Goal: Transaction & Acquisition: Purchase product/service

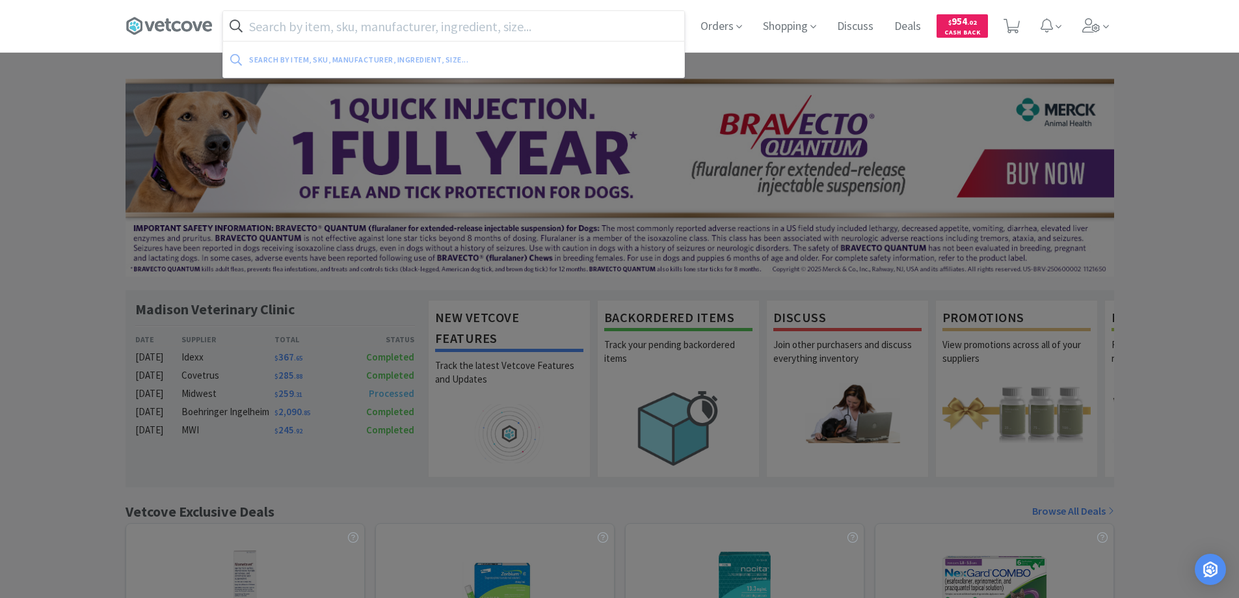
click at [280, 26] on input "text" at bounding box center [453, 26] width 461 height 30
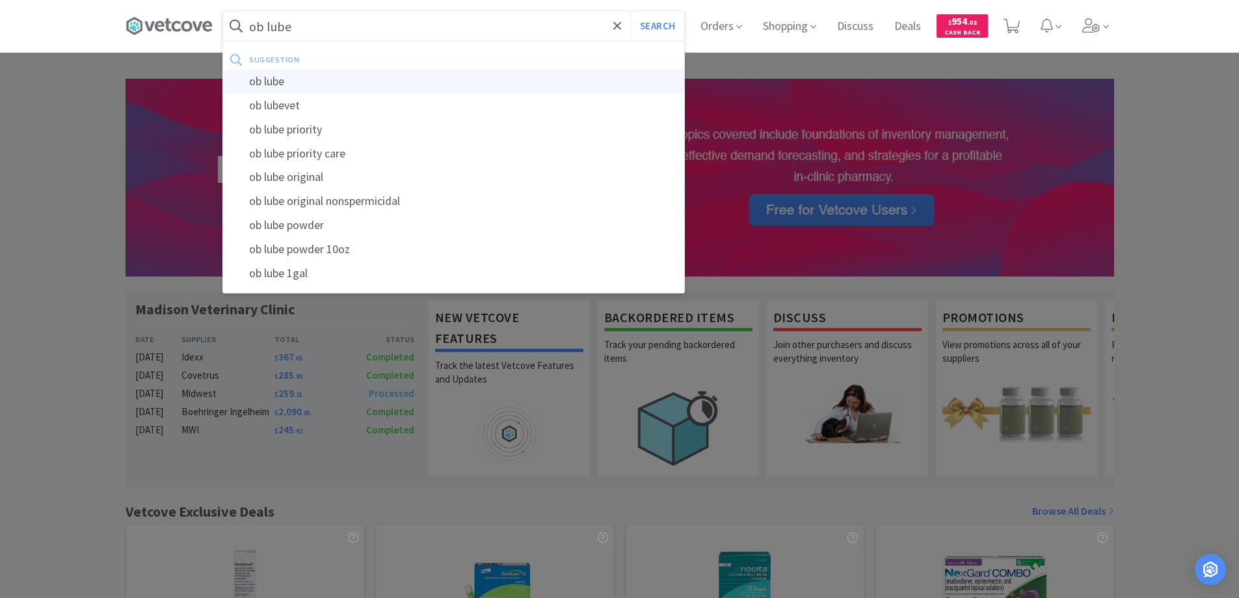
type input "ob lube"
click at [272, 80] on div "ob lube" at bounding box center [453, 82] width 461 height 24
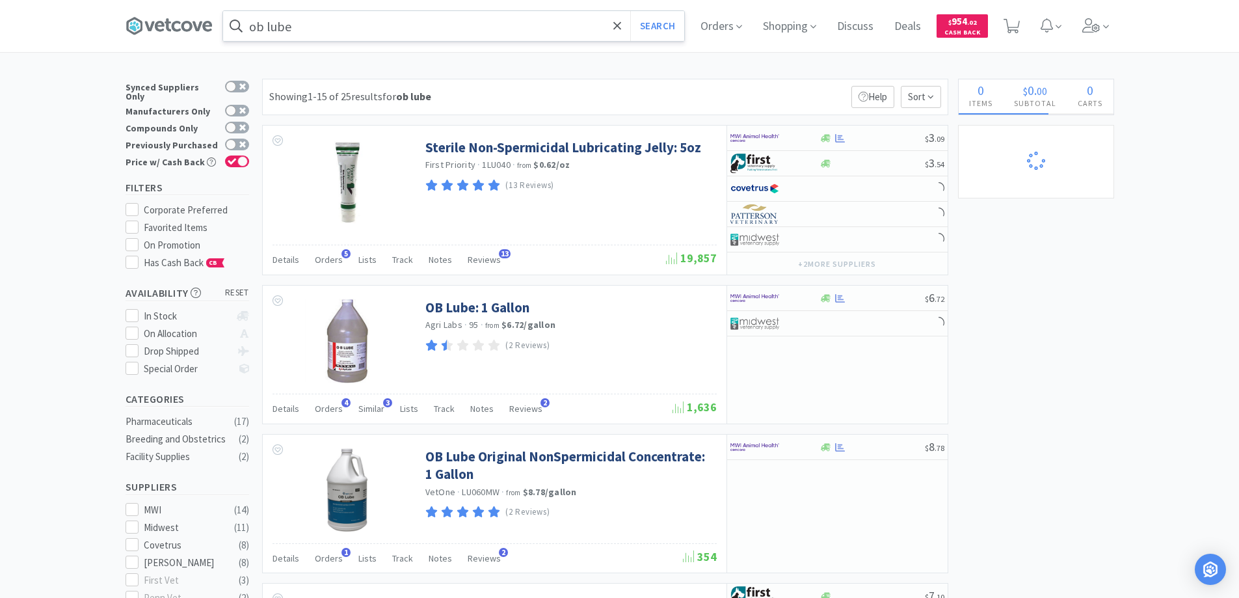
select select "1"
select select "5"
select select "2"
select select "1"
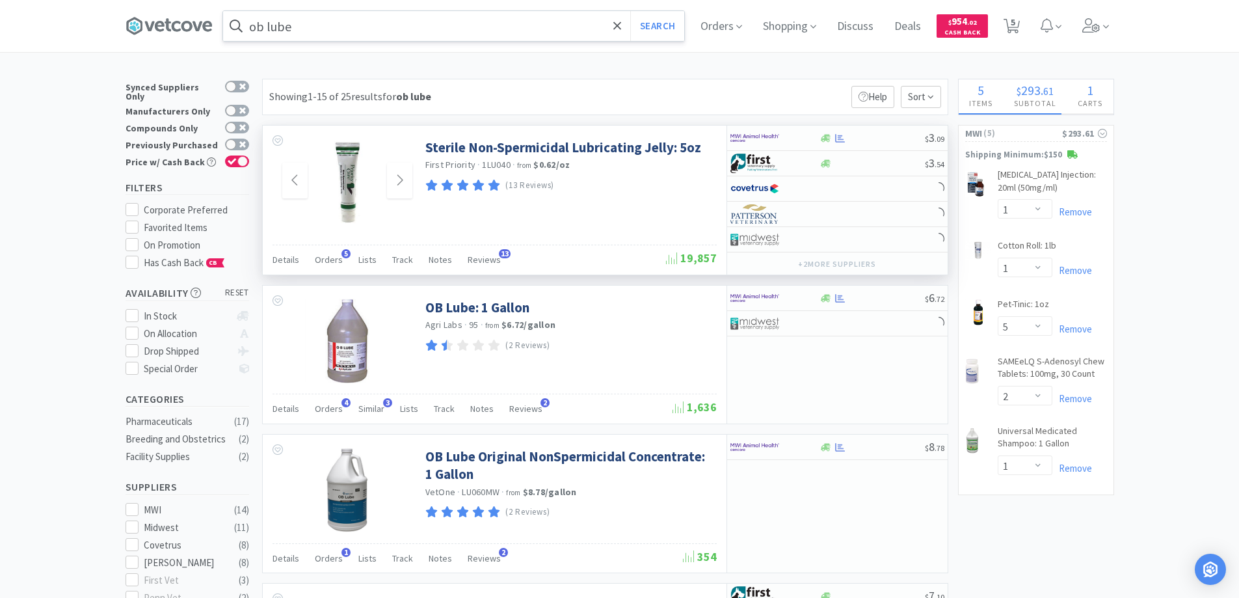
select select "4"
select select "1"
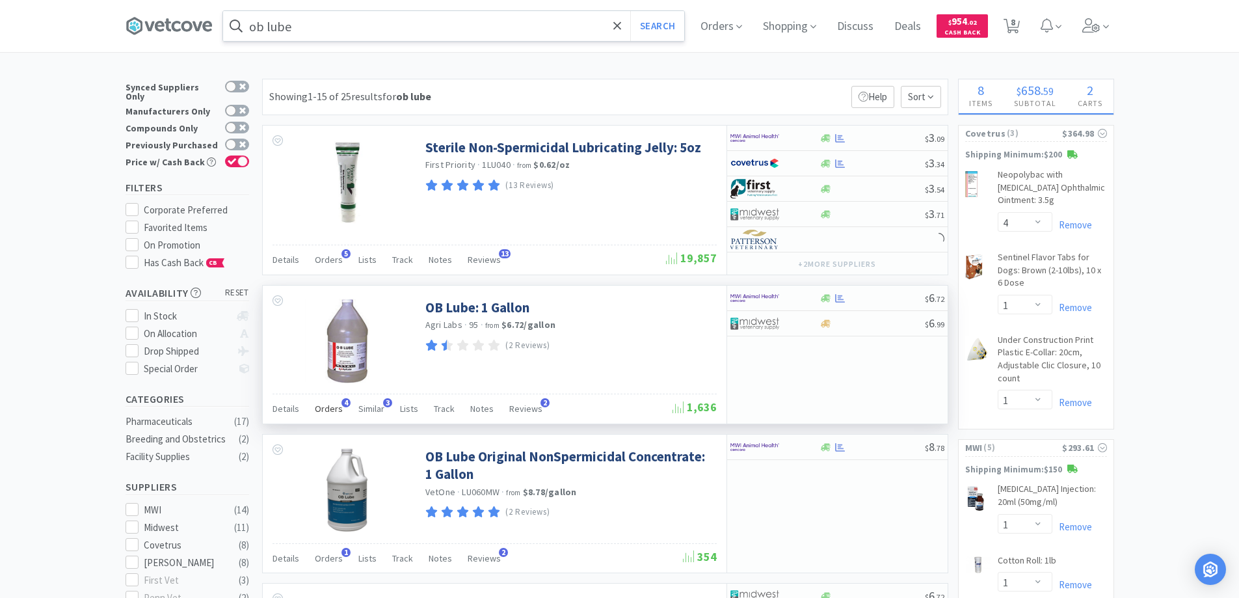
click at [342, 403] on span "4" at bounding box center [346, 402] width 9 height 9
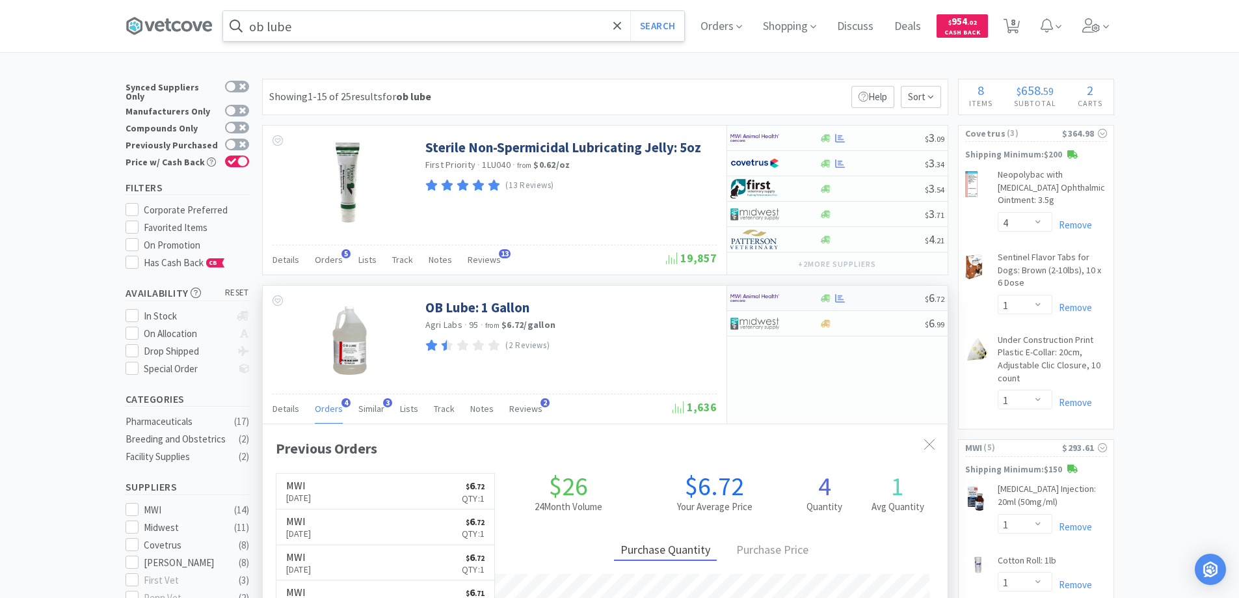
scroll to position [337, 685]
click at [791, 297] on div at bounding box center [767, 298] width 72 height 22
select select "1"
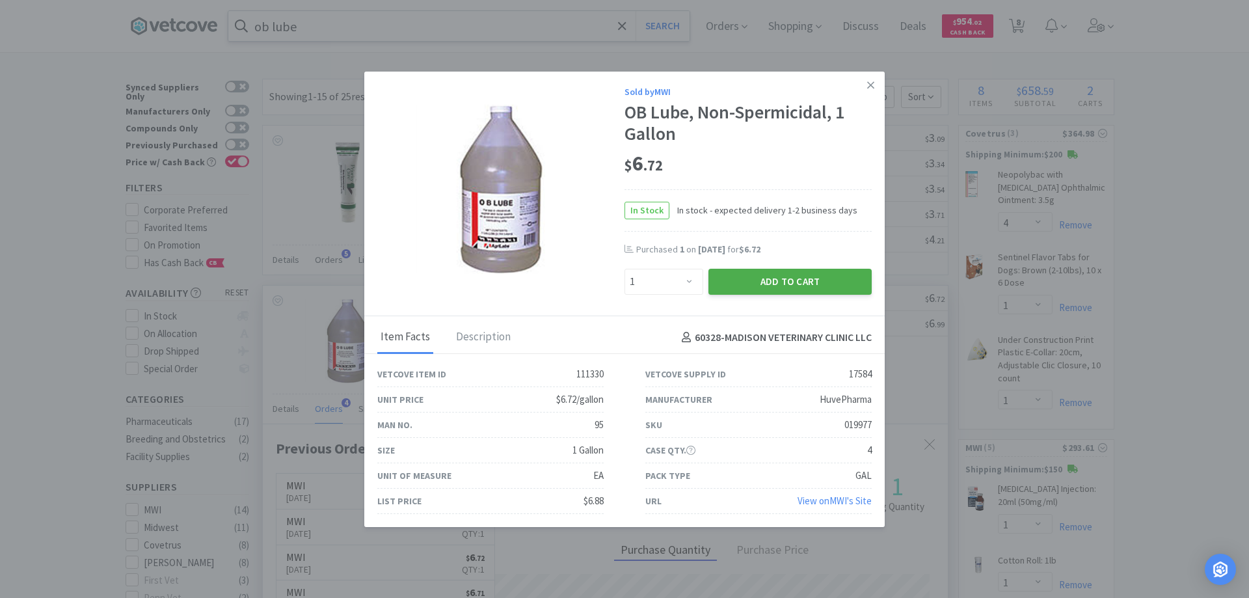
click at [751, 279] on button "Add to Cart" at bounding box center [790, 282] width 163 height 26
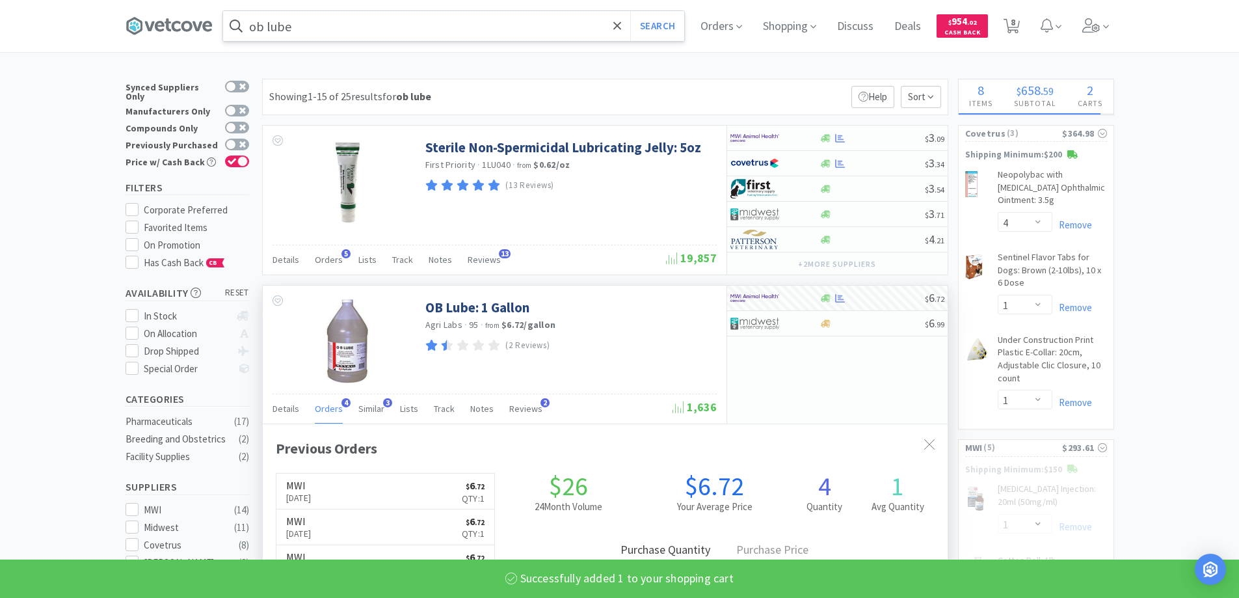
select select "1"
select select "5"
select select "2"
select select "1"
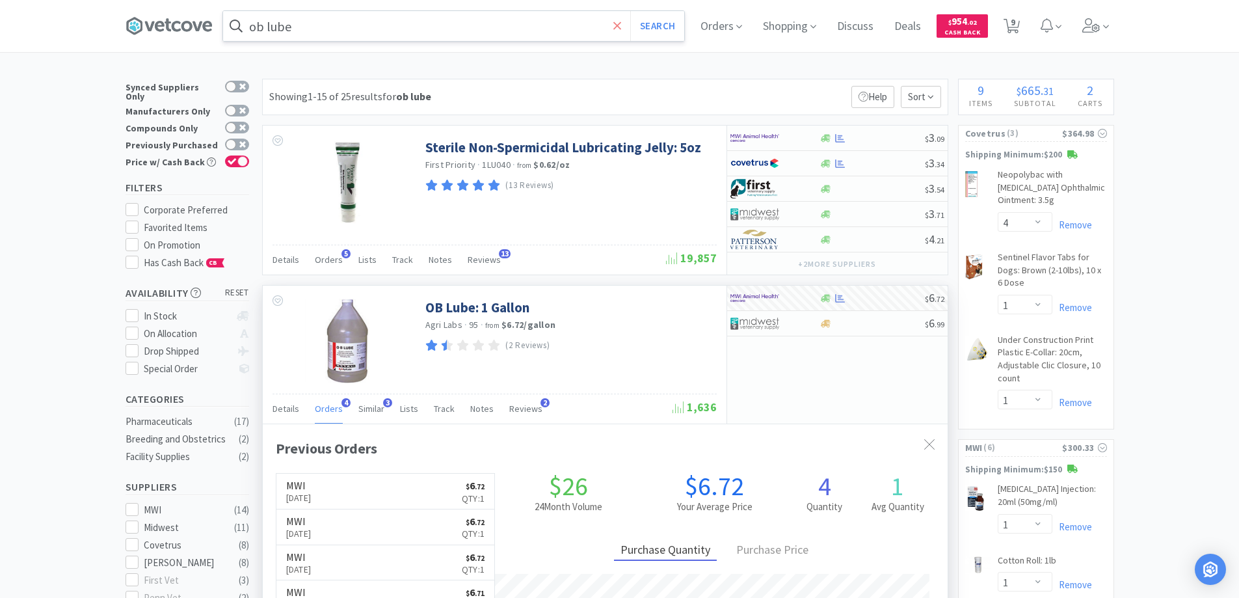
click at [619, 25] on icon at bounding box center [618, 26] width 8 height 13
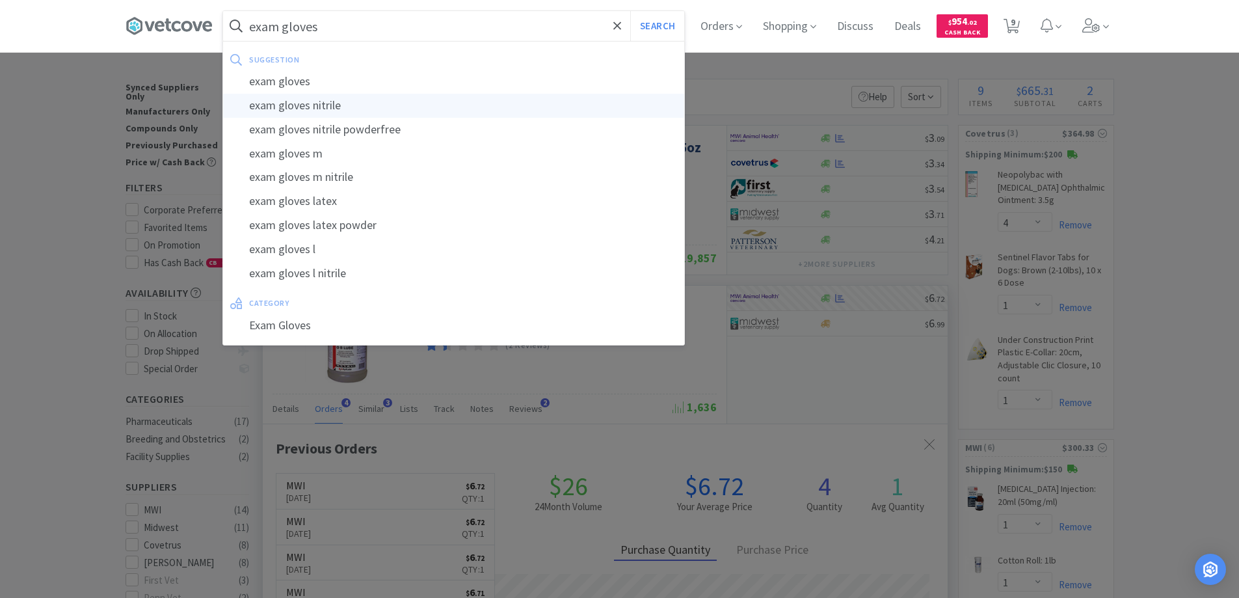
click at [438, 105] on div "exam gloves nitrile" at bounding box center [453, 106] width 461 height 24
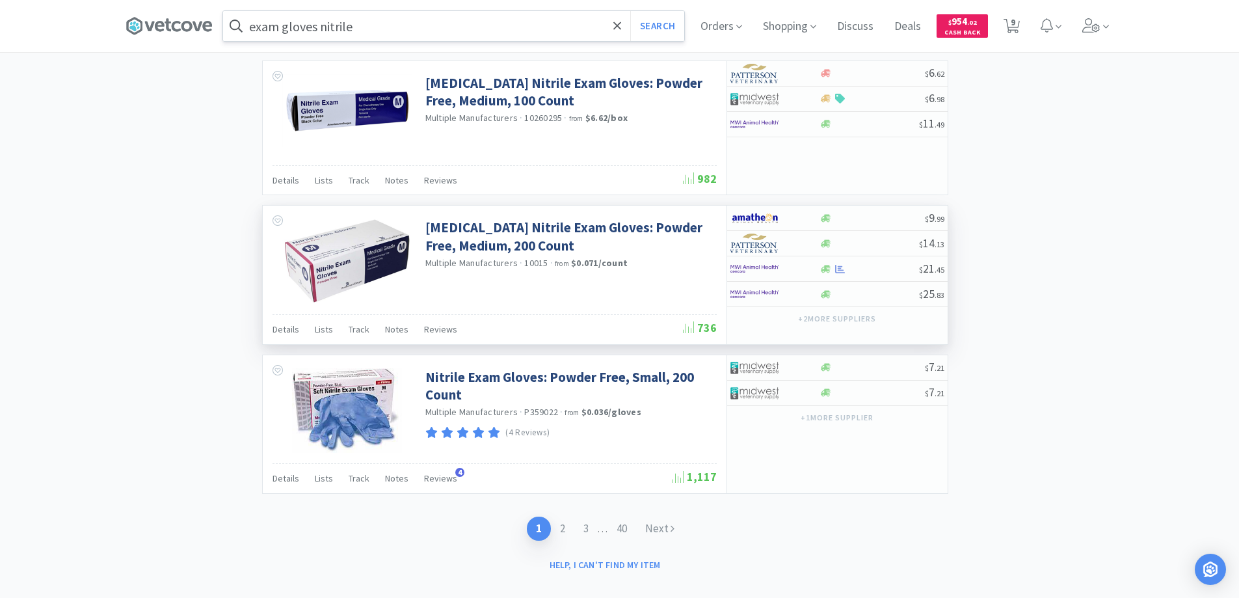
scroll to position [2619, 0]
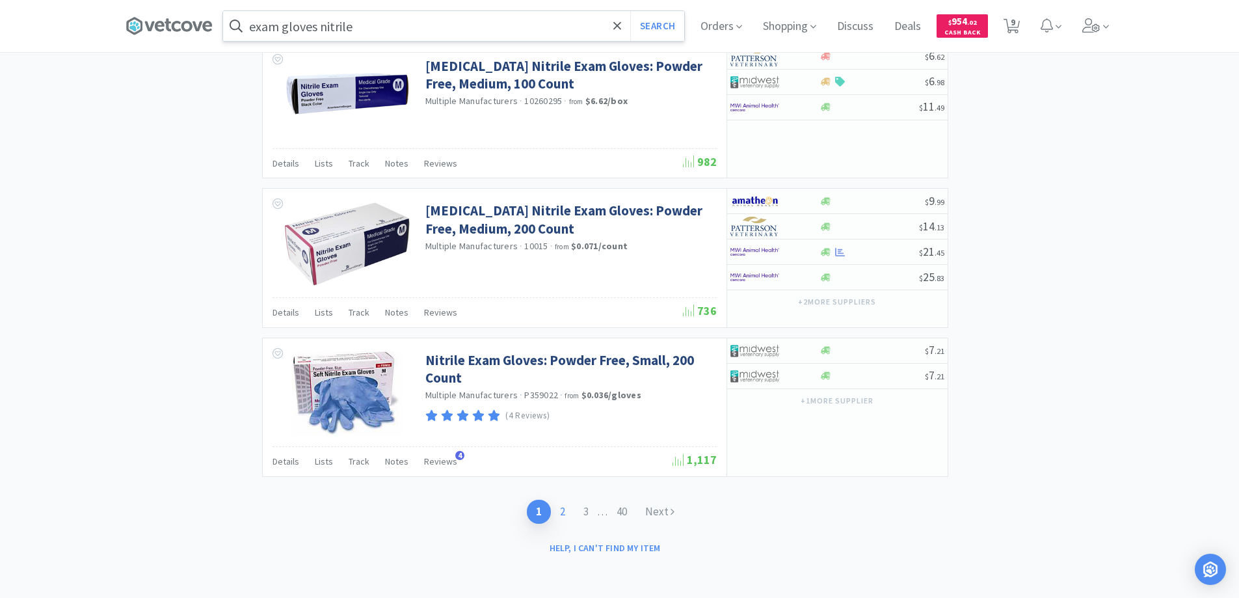
click at [562, 513] on link "2" at bounding box center [562, 512] width 23 height 24
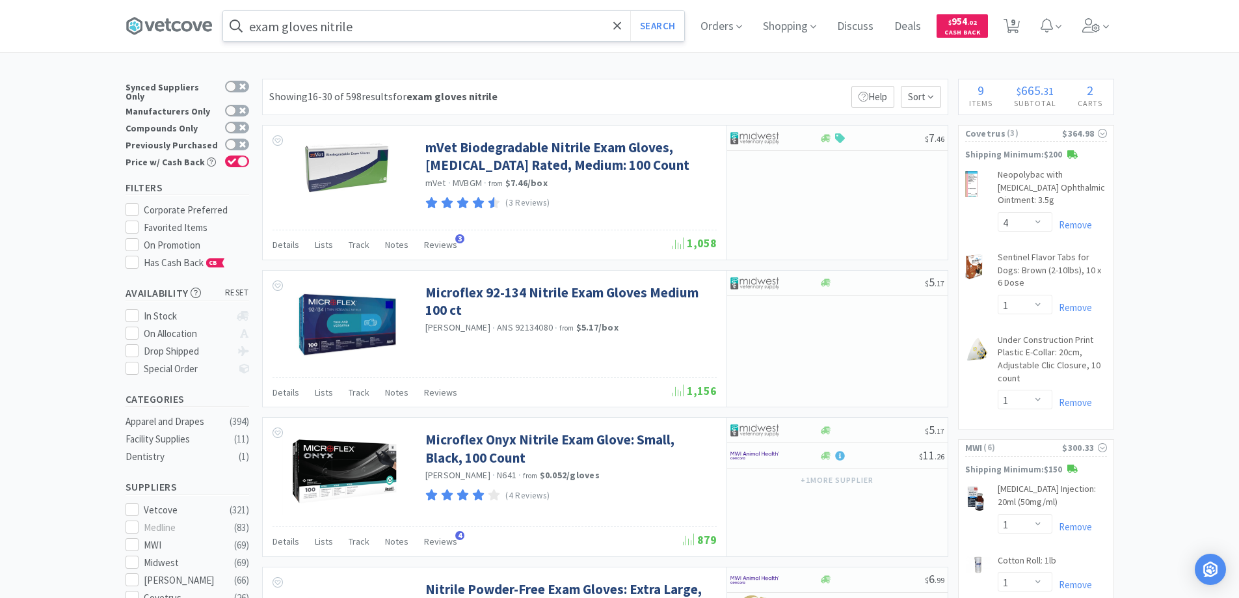
click at [381, 28] on input "exam gloves nitrile" at bounding box center [453, 26] width 461 height 30
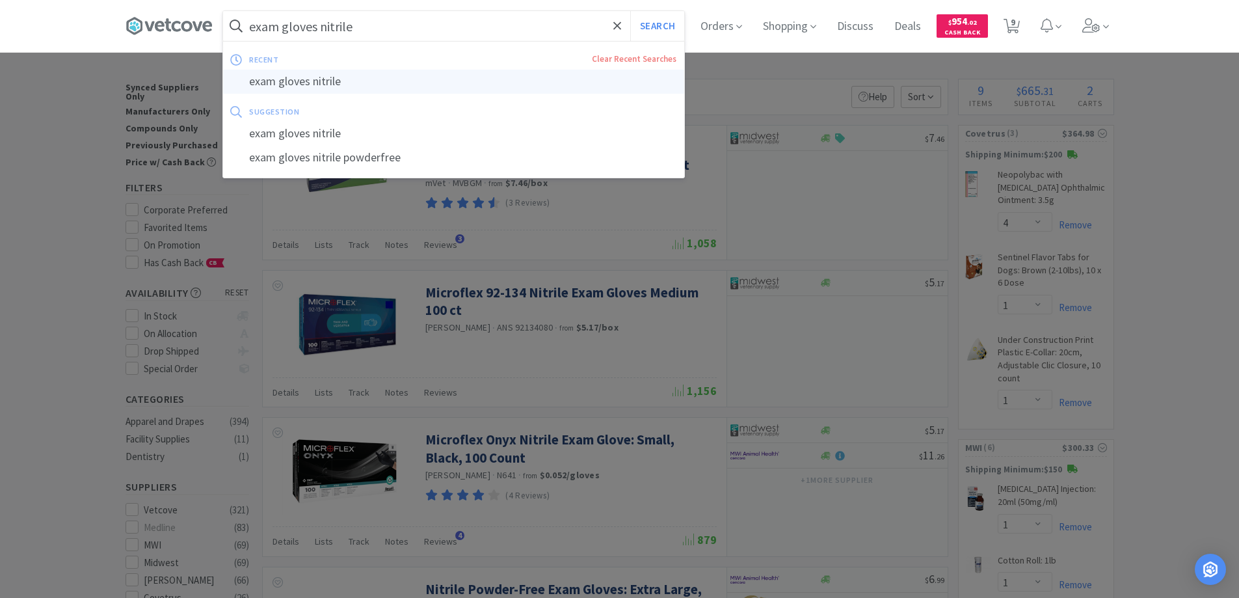
click at [325, 84] on div "exam gloves nitrile" at bounding box center [453, 82] width 461 height 24
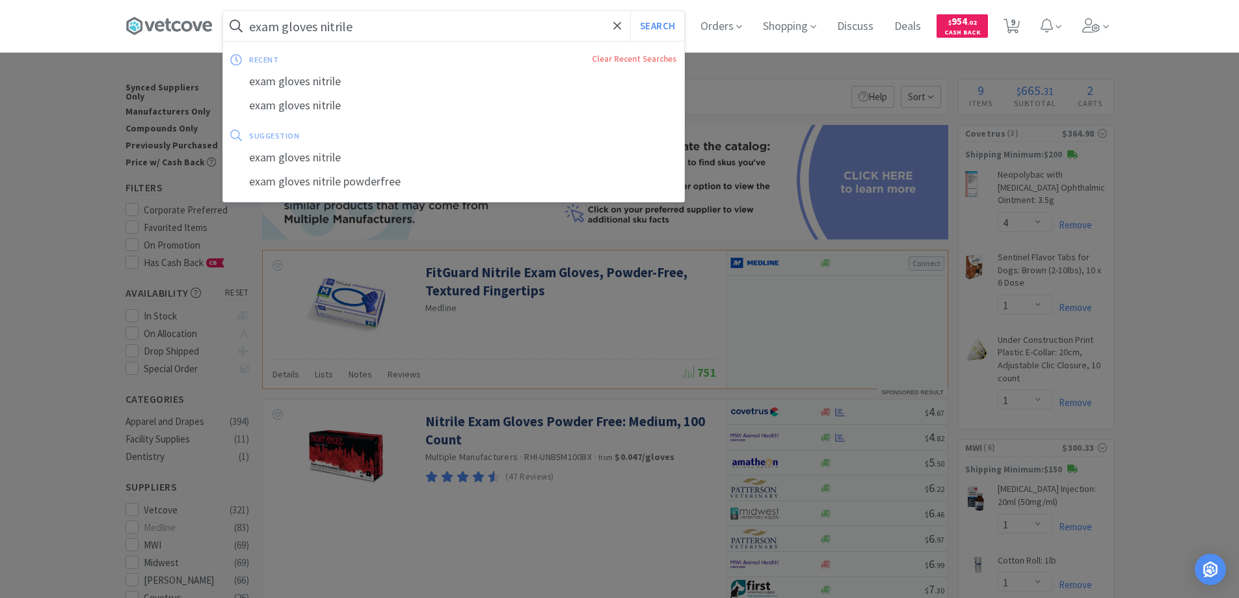
click at [389, 31] on input "exam gloves nitrile" at bounding box center [453, 26] width 461 height 30
click at [630, 11] on button "Search" at bounding box center [657, 26] width 54 height 30
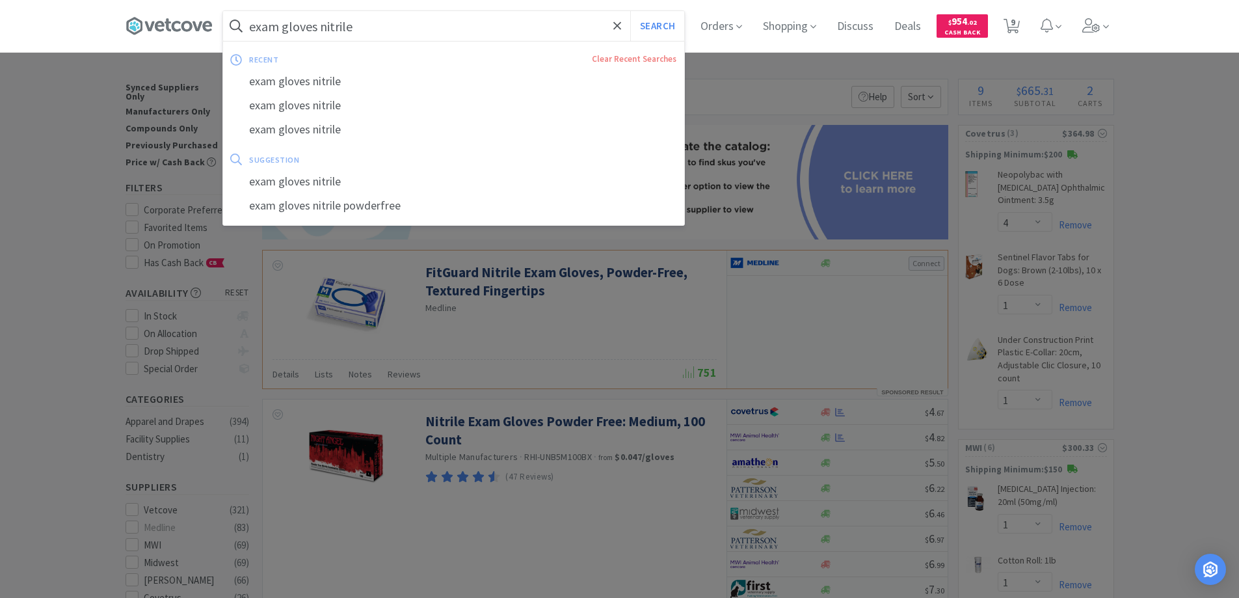
click at [389, 31] on input "exam gloves nitrile" at bounding box center [453, 26] width 461 height 30
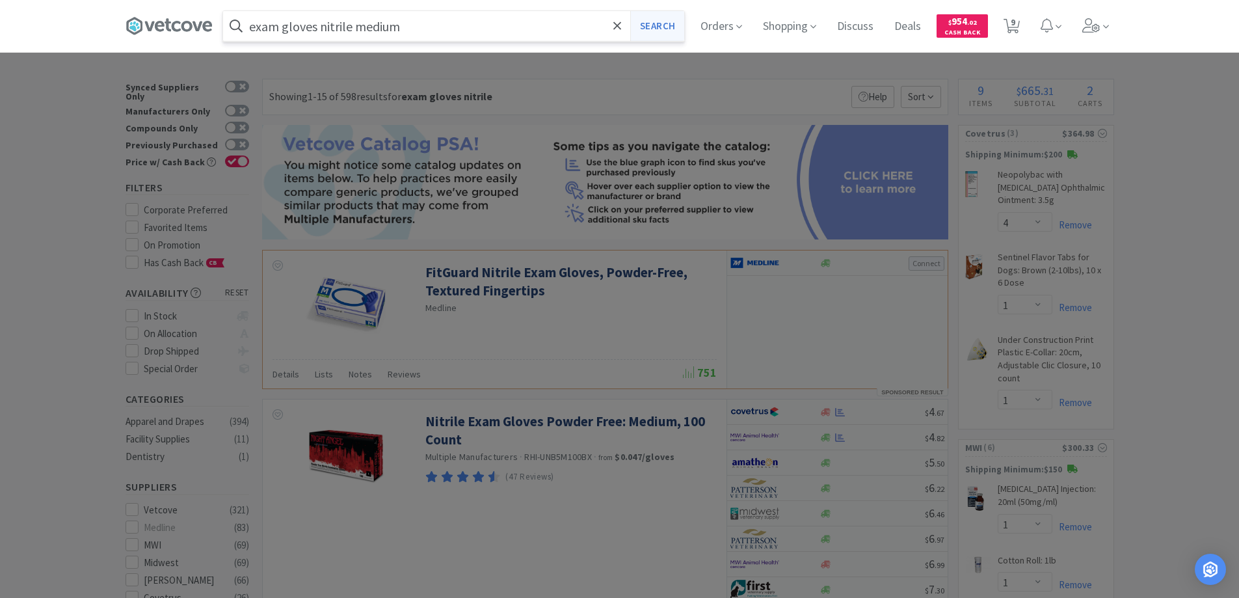
type input "exam gloves nitrile medium"
click at [656, 23] on button "Search" at bounding box center [657, 26] width 54 height 30
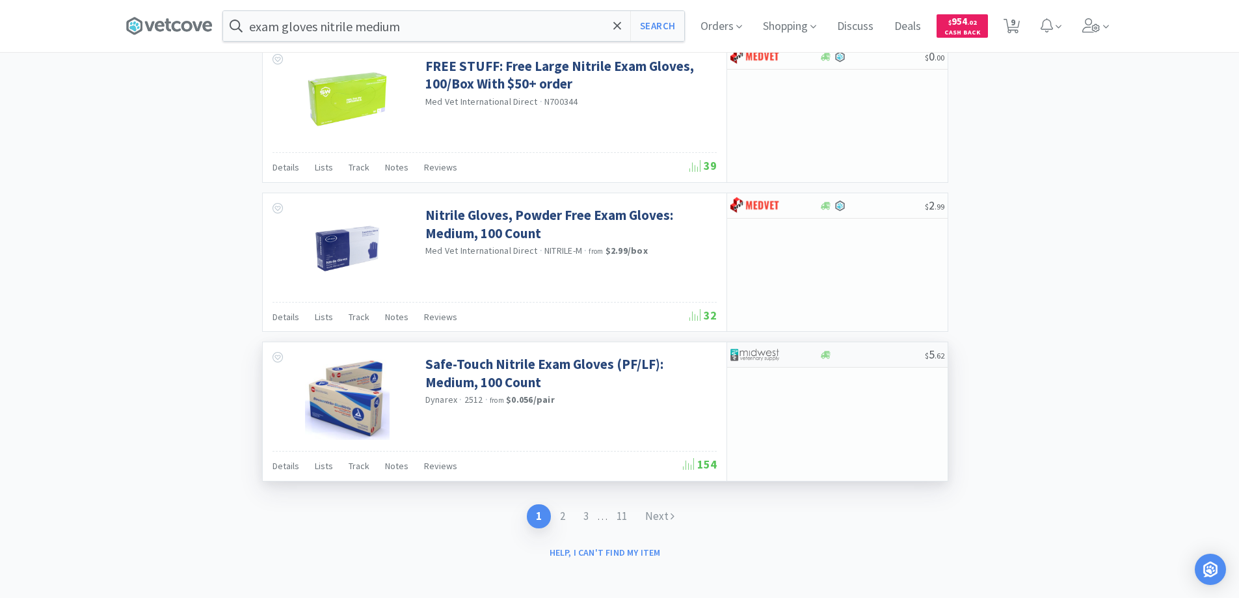
scroll to position [2318, 0]
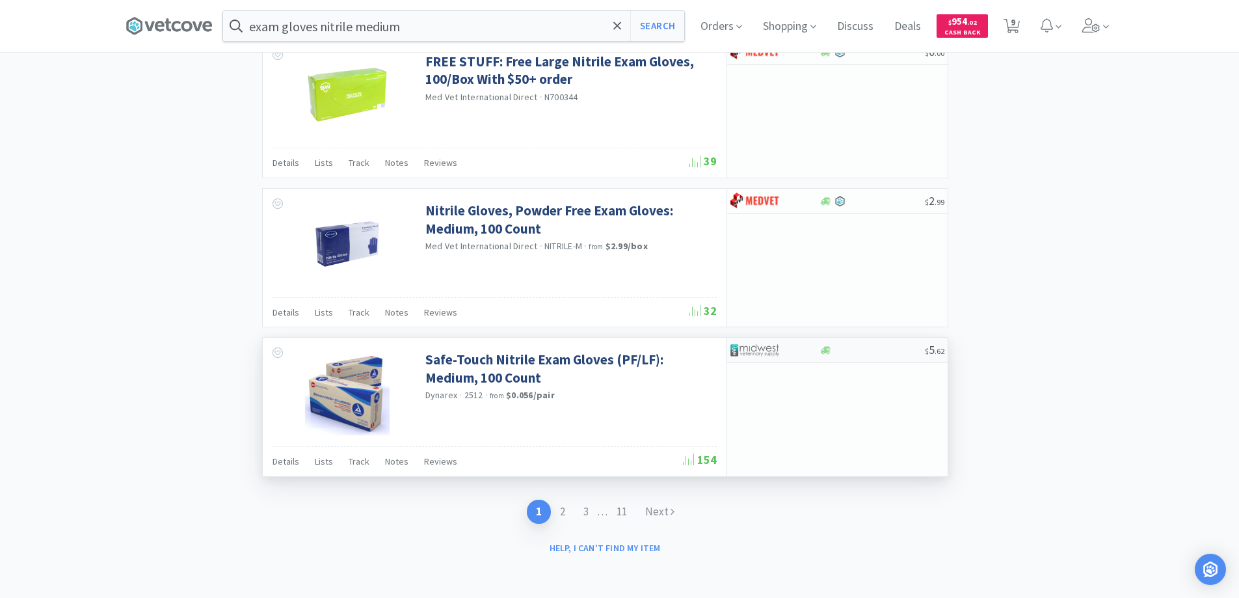
click at [796, 357] on div at bounding box center [767, 350] width 72 height 22
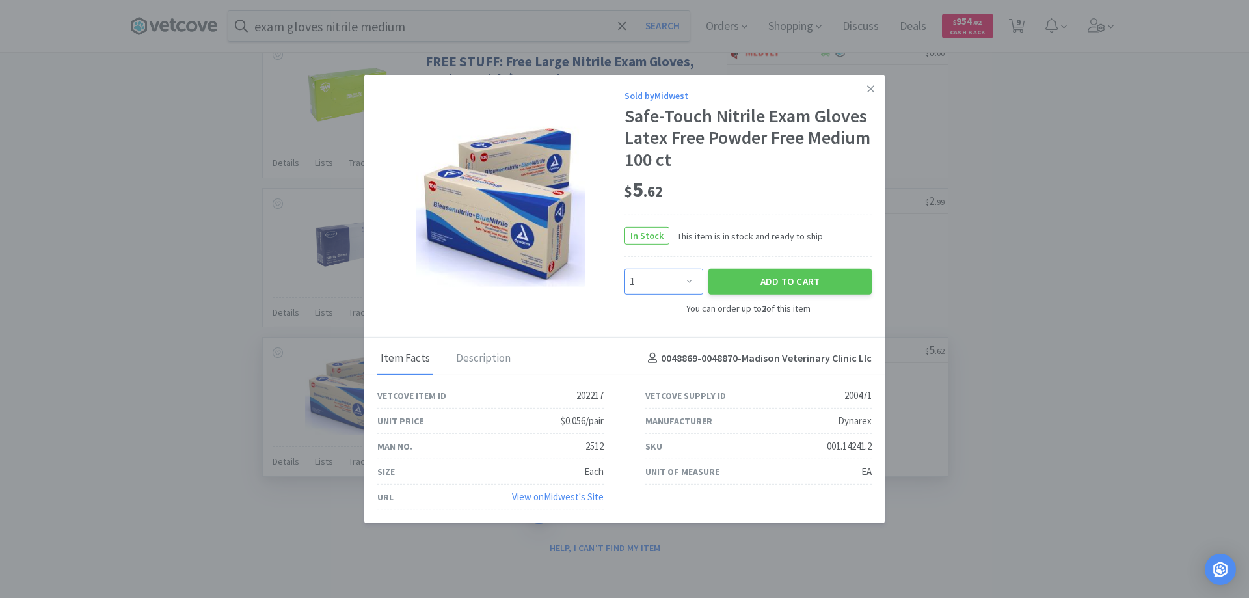
click at [690, 282] on select "Enter Quantity 1 2 Enter Quantity" at bounding box center [664, 282] width 79 height 26
select select "2"
click at [625, 269] on select "Enter Quantity 1 2 Enter Quantity" at bounding box center [664, 282] width 79 height 26
click at [767, 283] on button "Add to Cart" at bounding box center [790, 282] width 163 height 26
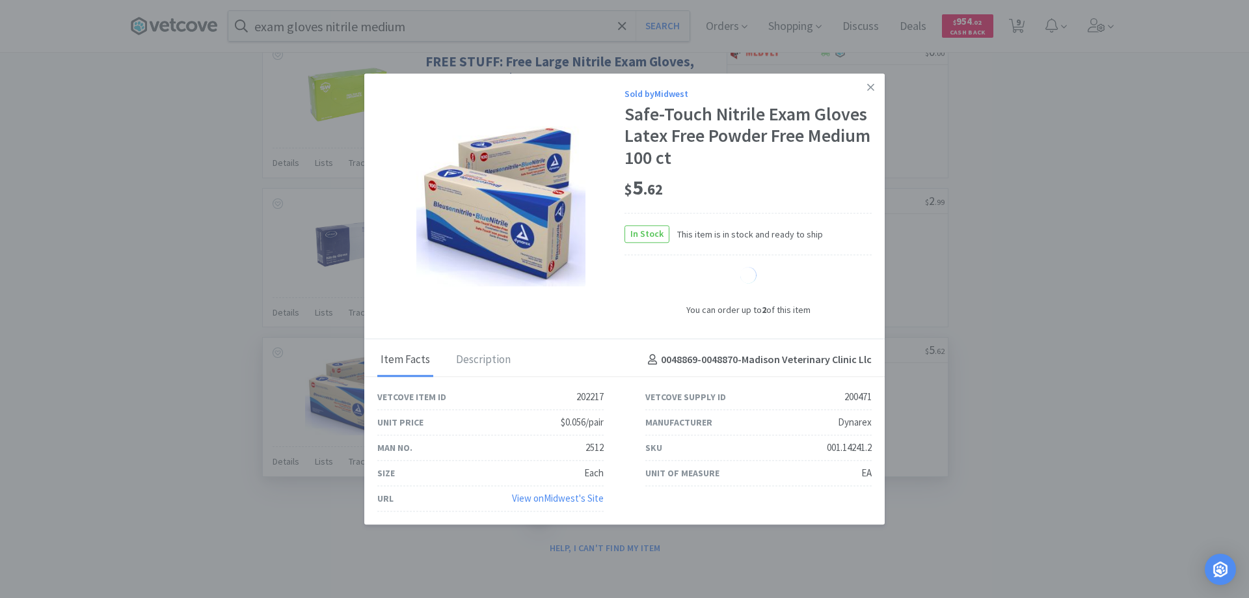
select select "2"
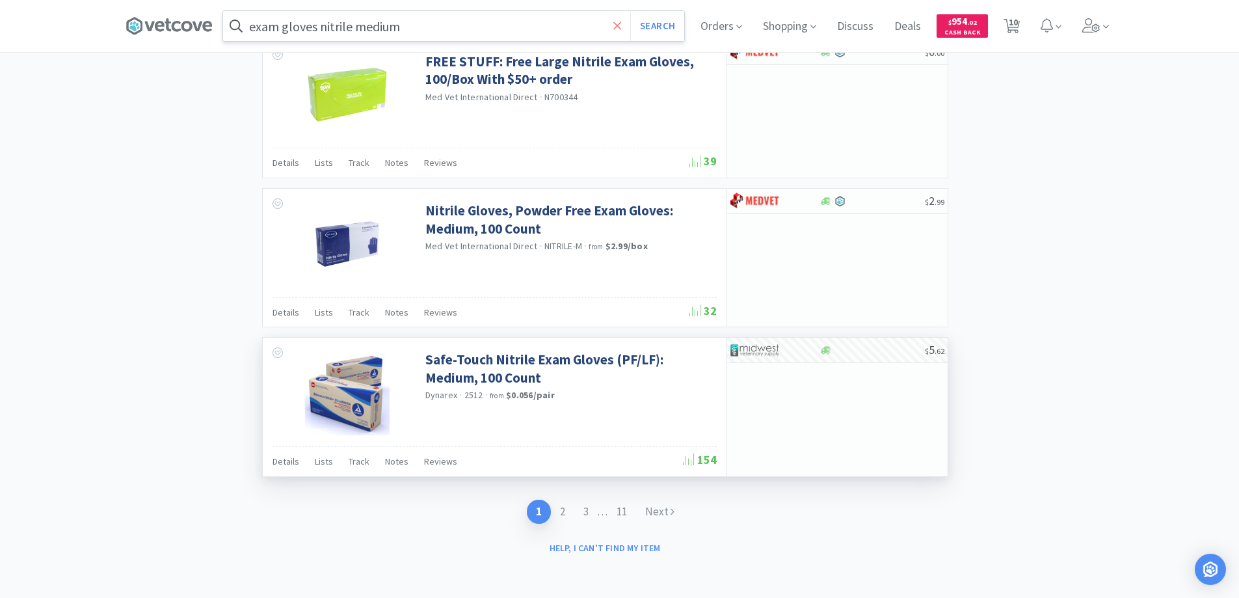
click at [621, 25] on icon at bounding box center [618, 25] width 8 height 8
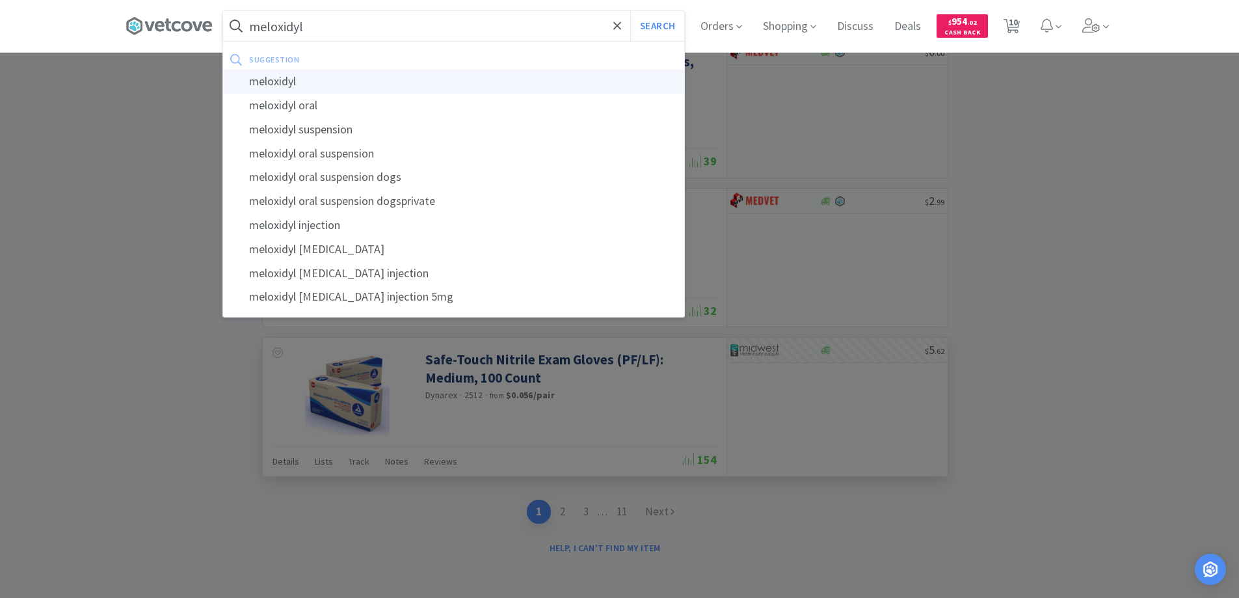
type input "meloxidyl"
click at [277, 83] on div "meloxidyl" at bounding box center [453, 82] width 461 height 24
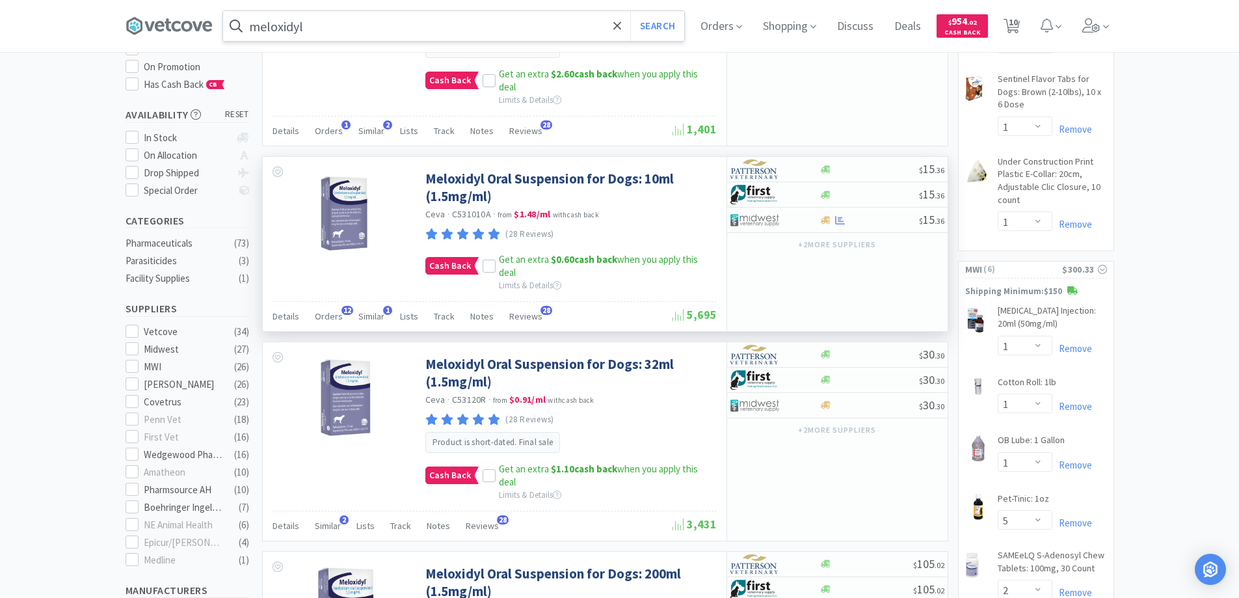
scroll to position [195, 0]
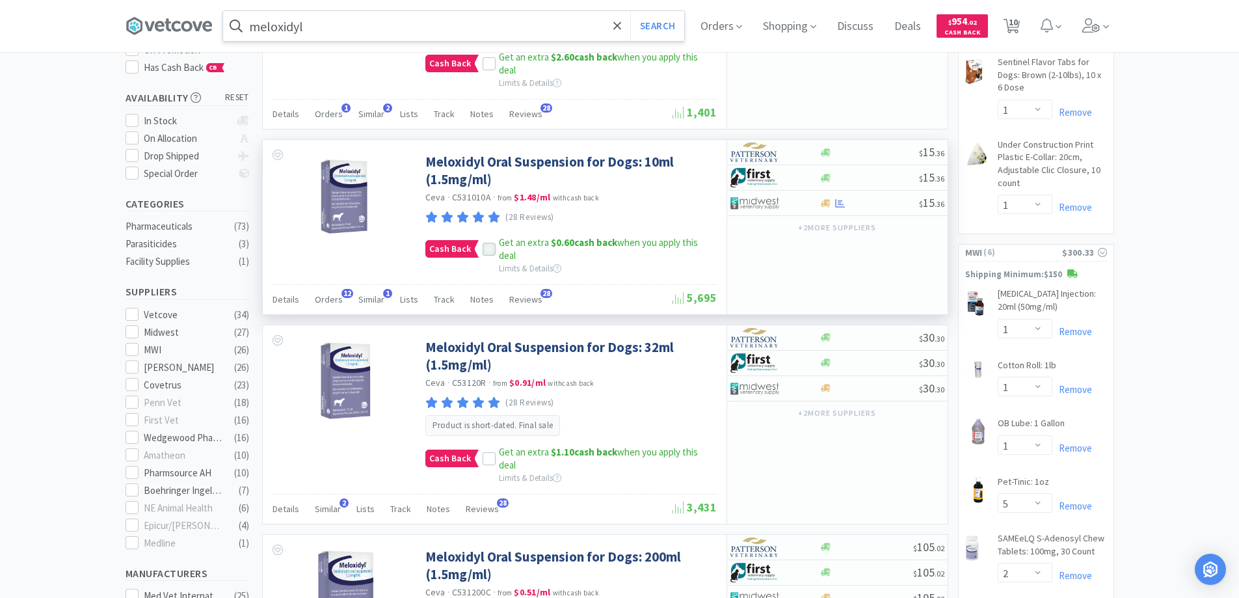
click at [485, 245] on icon at bounding box center [489, 249] width 9 height 9
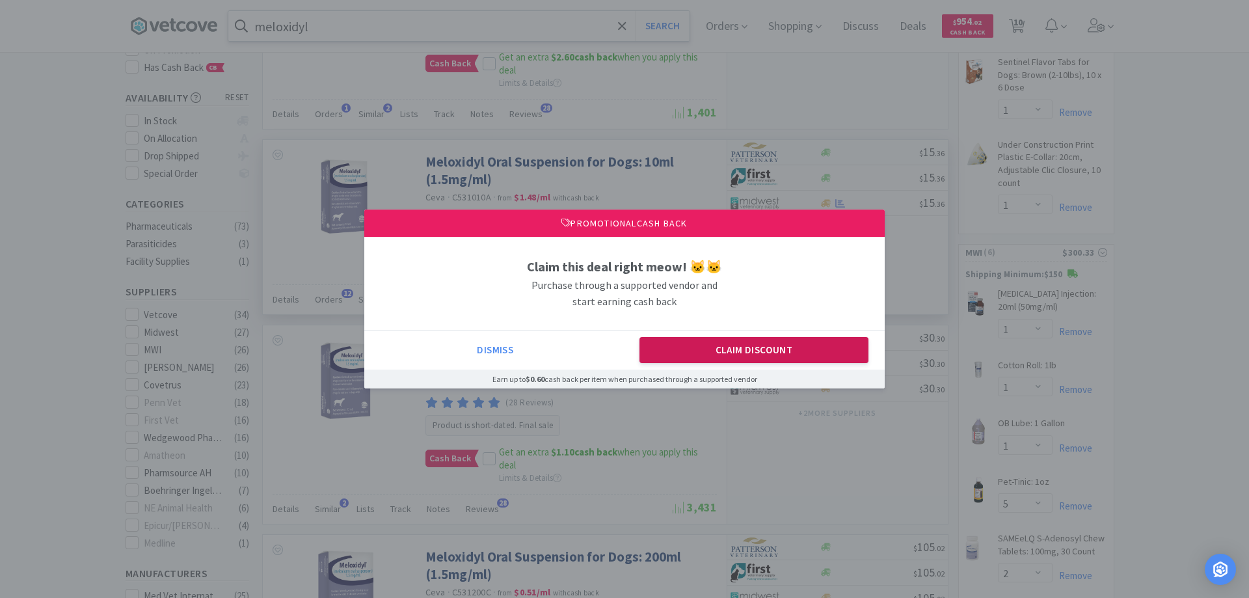
click at [682, 360] on button "Claim Discount" at bounding box center [755, 350] width 230 height 26
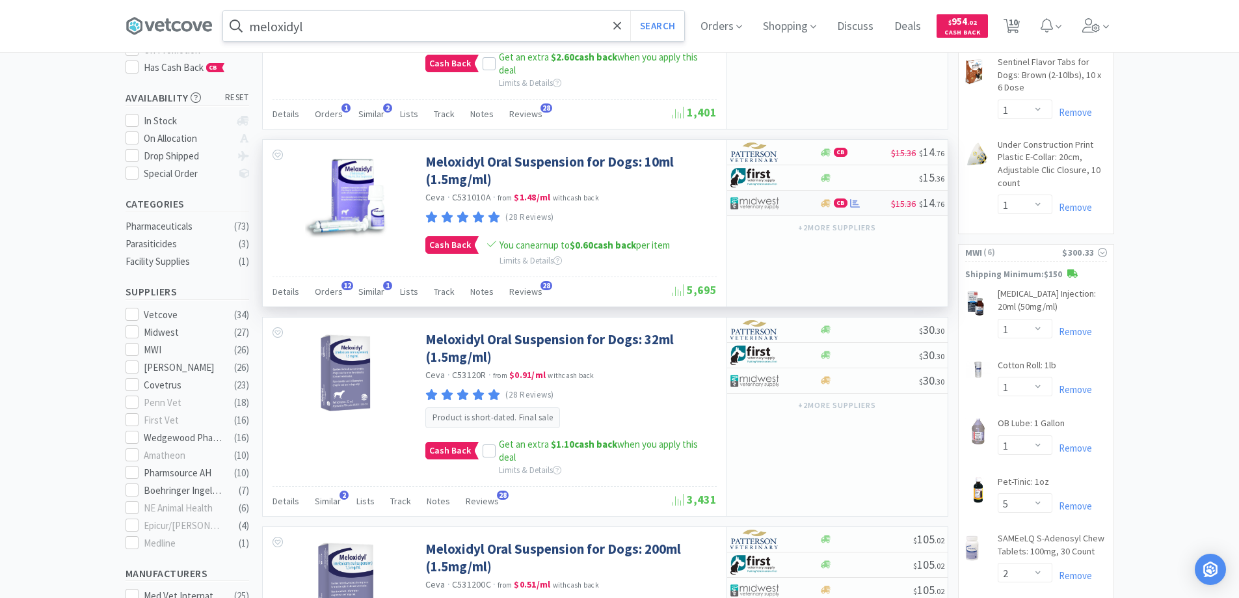
click at [794, 204] on div at bounding box center [767, 203] width 72 height 22
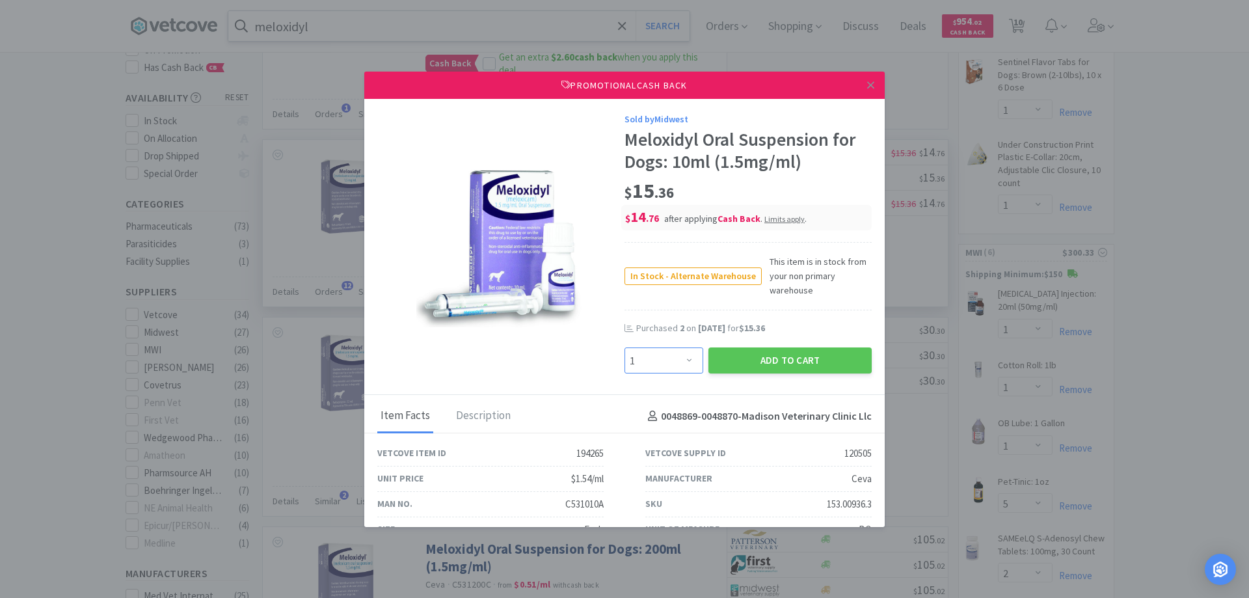
click at [681, 358] on select "Enter Quantity 1 2 3 4 5 6 7 8 9 10 11 12 13 14 15 16 17 18 19 20 Enter Quantity" at bounding box center [664, 360] width 79 height 26
select select "2"
click at [625, 347] on select "Enter Quantity 1 2 3 4 5 6 7 8 9 10 11 12 13 14 15 16 17 18 19 20 Enter Quantity" at bounding box center [664, 360] width 79 height 26
click at [767, 358] on button "Add to Cart" at bounding box center [790, 360] width 163 height 26
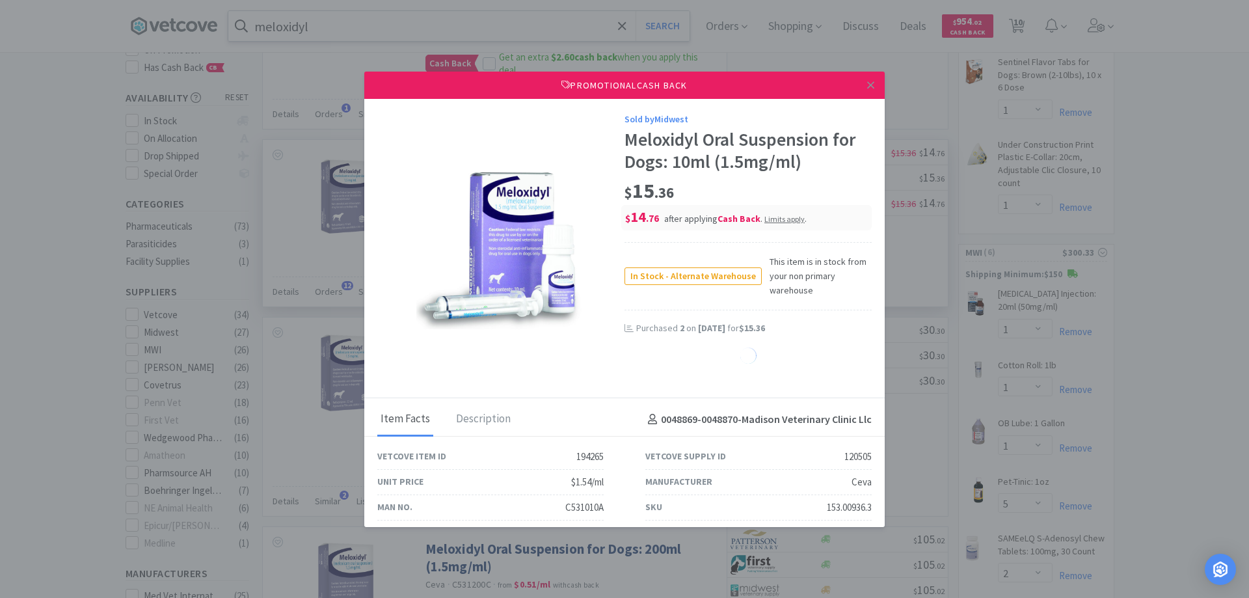
select select "2"
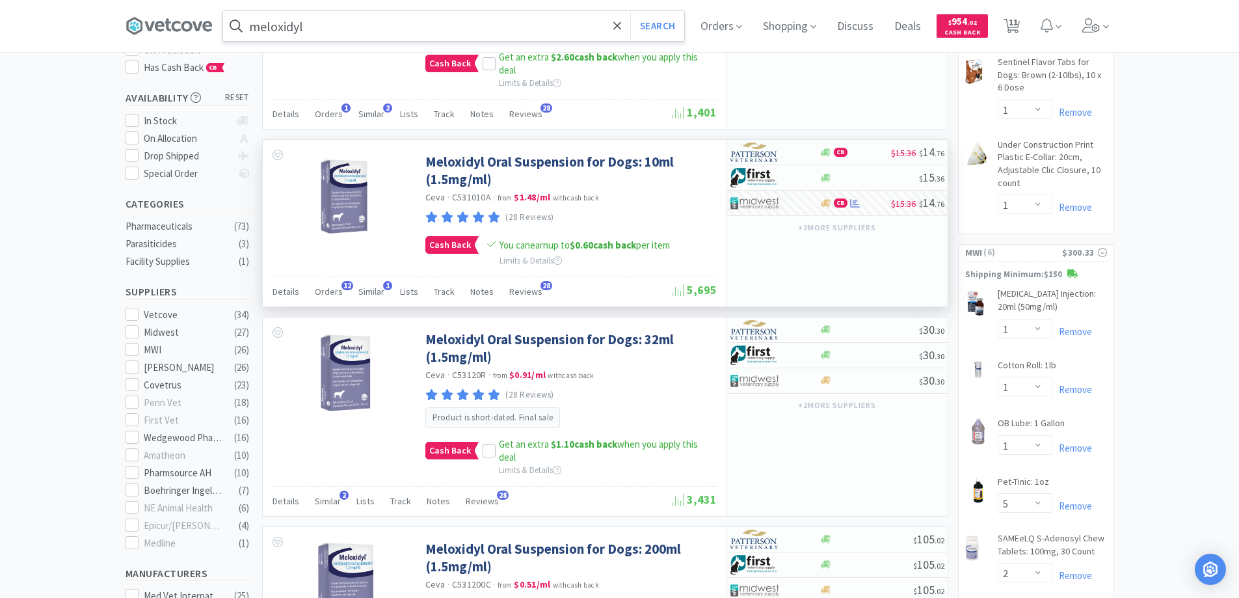
scroll to position [0, 0]
